Goal: Information Seeking & Learning: Learn about a topic

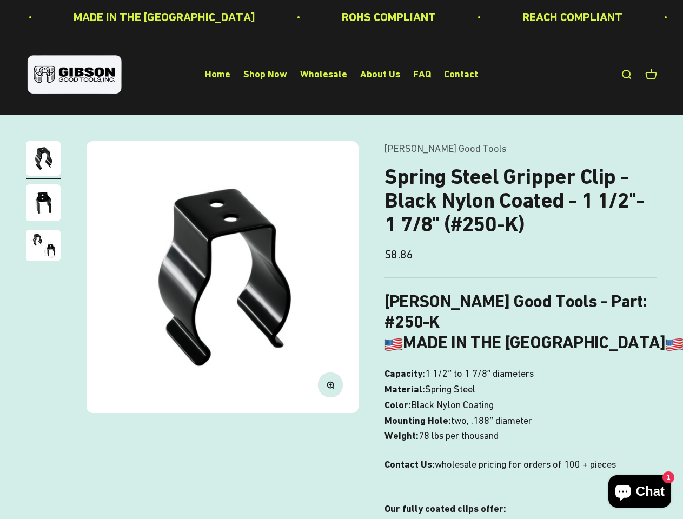
click at [341, 259] on img at bounding box center [222, 277] width 272 height 272
click at [222, 277] on img at bounding box center [222, 277] width 272 height 272
click at [330, 384] on icon "button" at bounding box center [330, 384] width 3 height 3
click at [43, 160] on img "Go to item 1" at bounding box center [43, 158] width 35 height 35
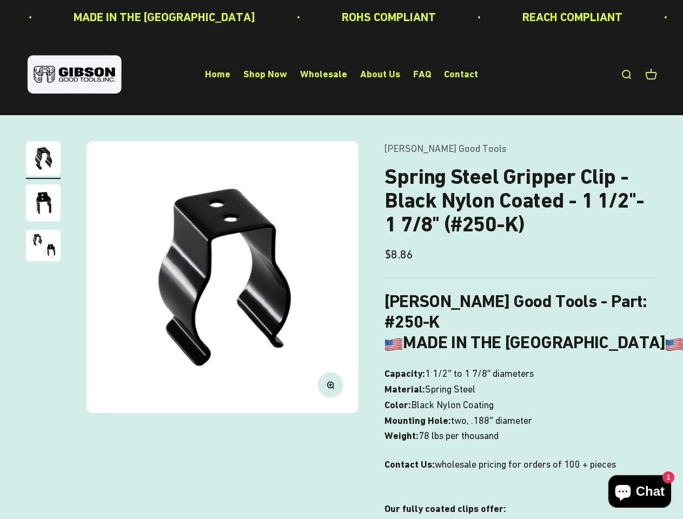
click at [43, 204] on img "Go to item 2" at bounding box center [43, 202] width 35 height 37
click at [43, 247] on img "Go to item 3" at bounding box center [43, 245] width 35 height 31
